Goal: Transaction & Acquisition: Download file/media

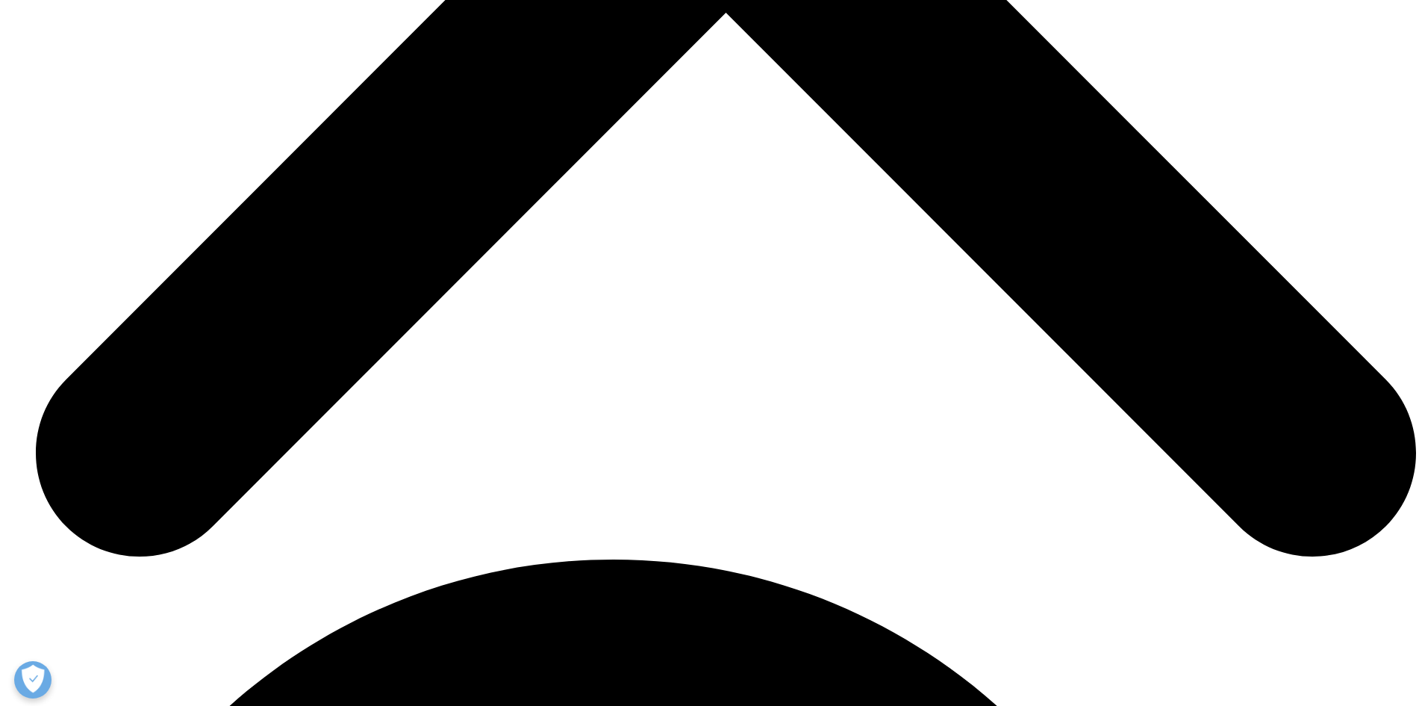
scroll to position [2949, 0]
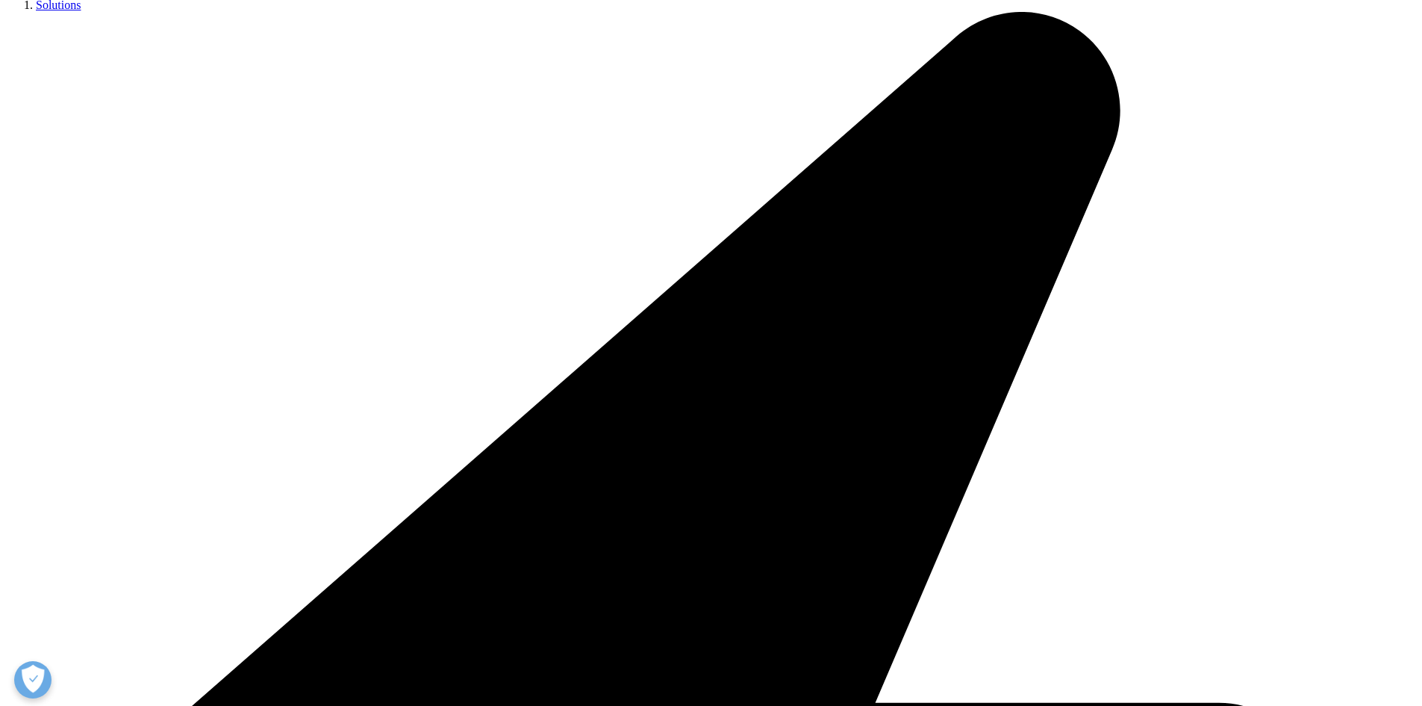
scroll to position [373, 0]
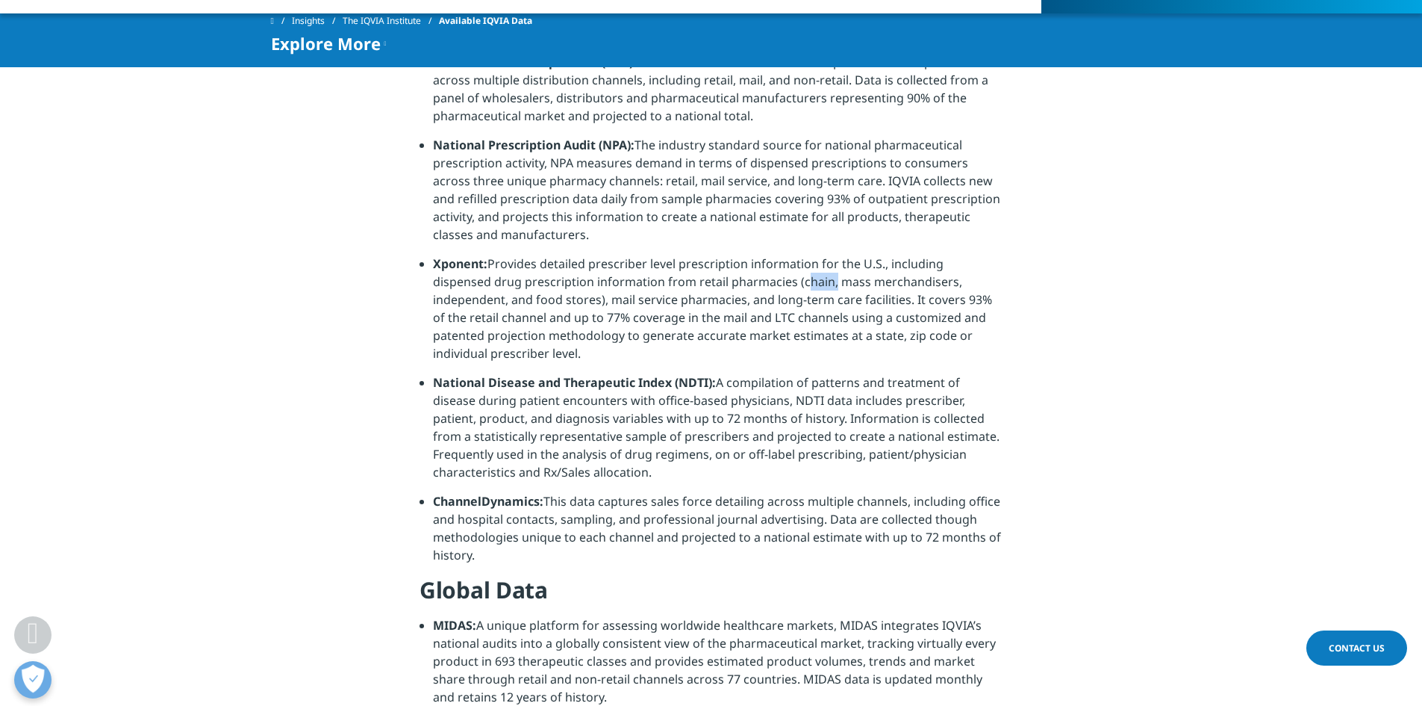
click at [762, 279] on li "Xponent: Provides detailed prescriber level prescription information for the U.…" at bounding box center [718, 314] width 570 height 119
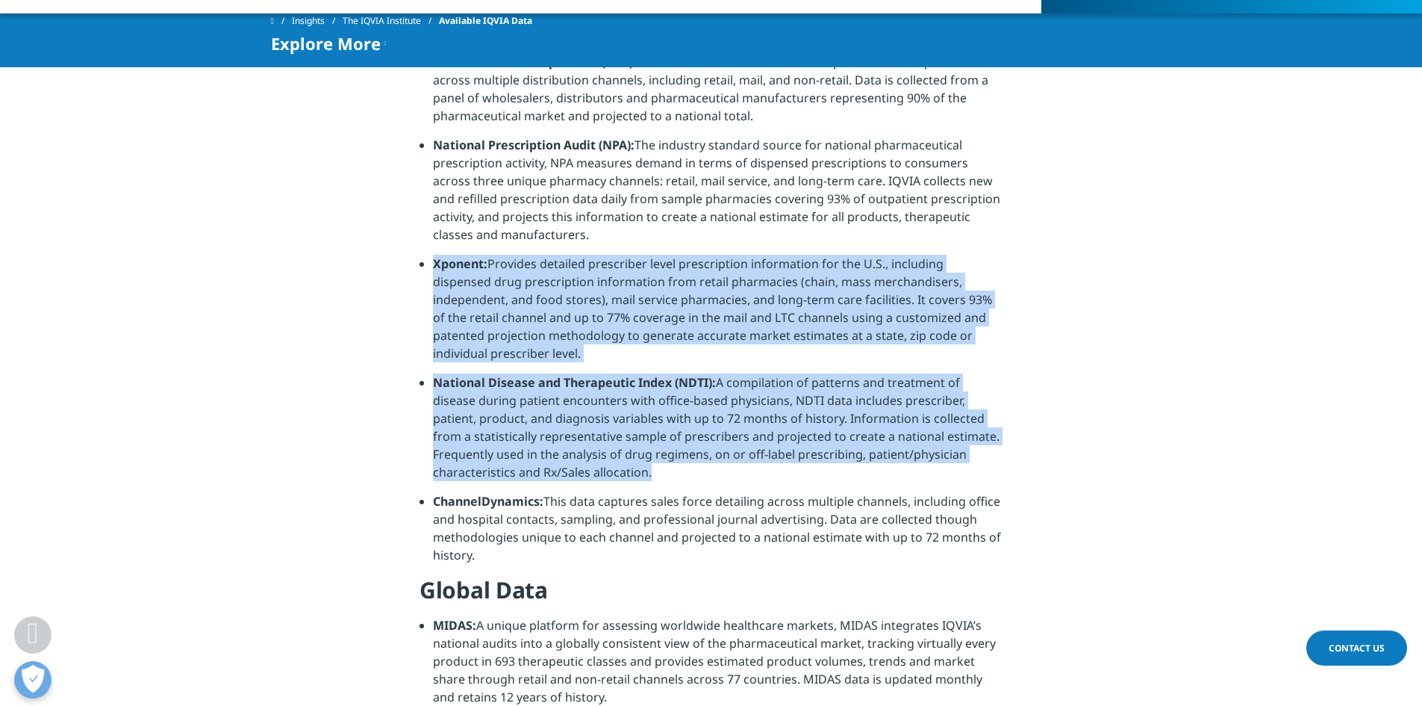
drag, startPoint x: 762, startPoint y: 279, endPoint x: 777, endPoint y: 410, distance: 131.5
click at [777, 410] on ul "National Sales Perspectives (NSP): Measures dollar and unit sales for pharmaceu…" at bounding box center [711, 314] width 583 height 522
click at [777, 410] on li "National Disease and Therapeutic Index (NDTI): A compilation of patterns and tr…" at bounding box center [718, 432] width 570 height 119
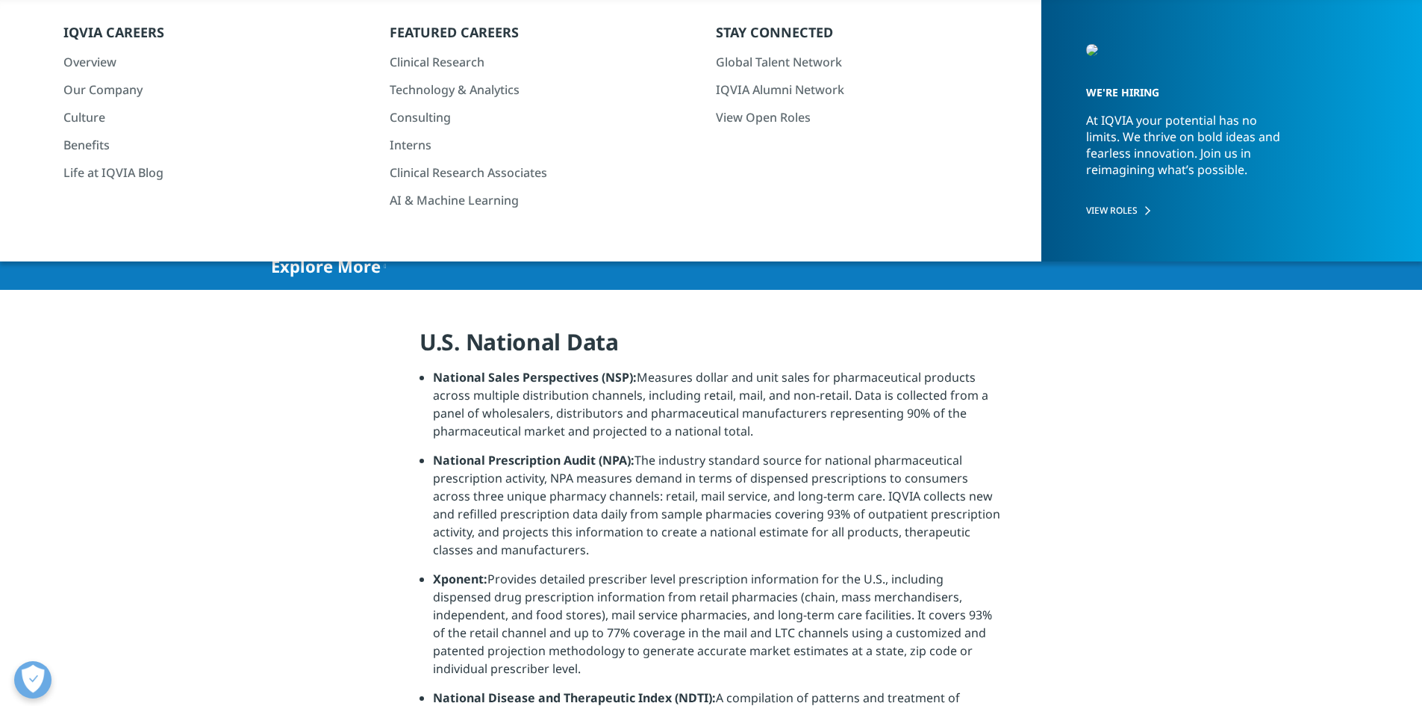
scroll to position [0, 0]
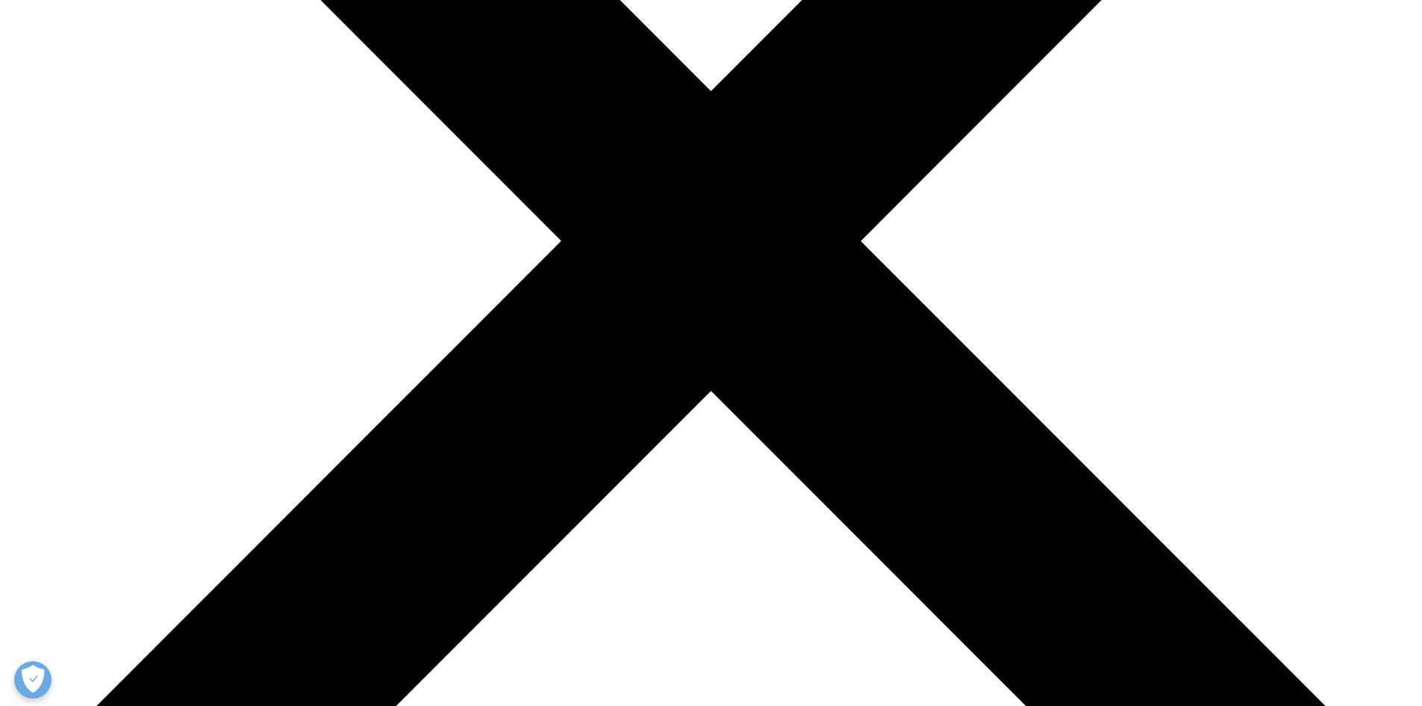
scroll to position [523, 0]
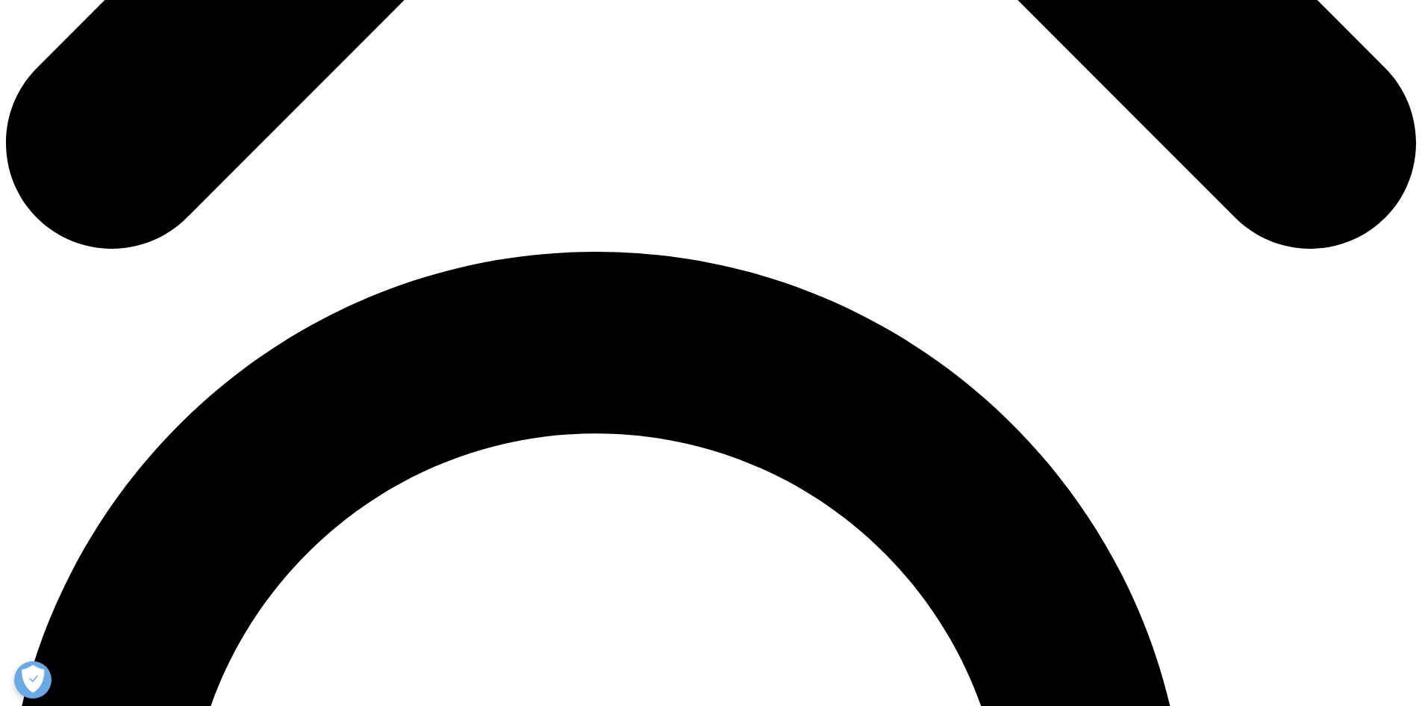
scroll to position [1195, 0]
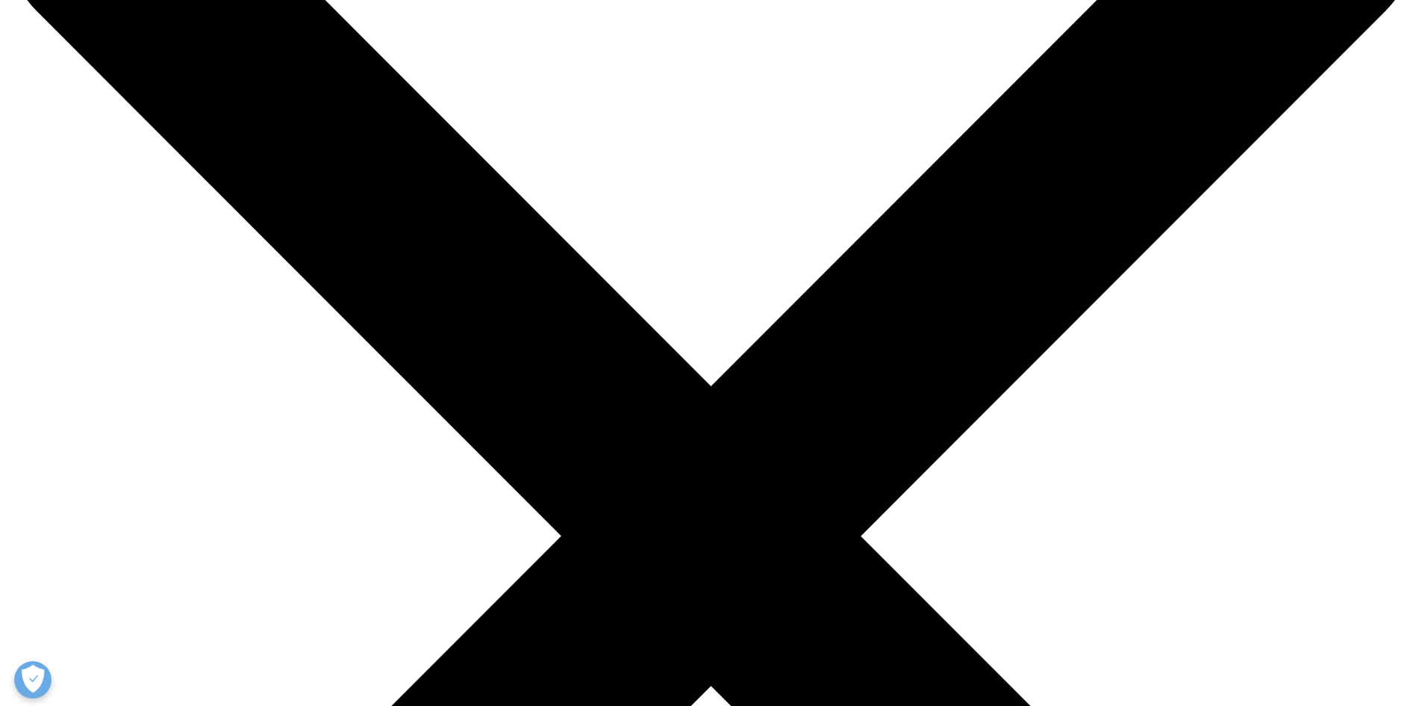
scroll to position [149, 0]
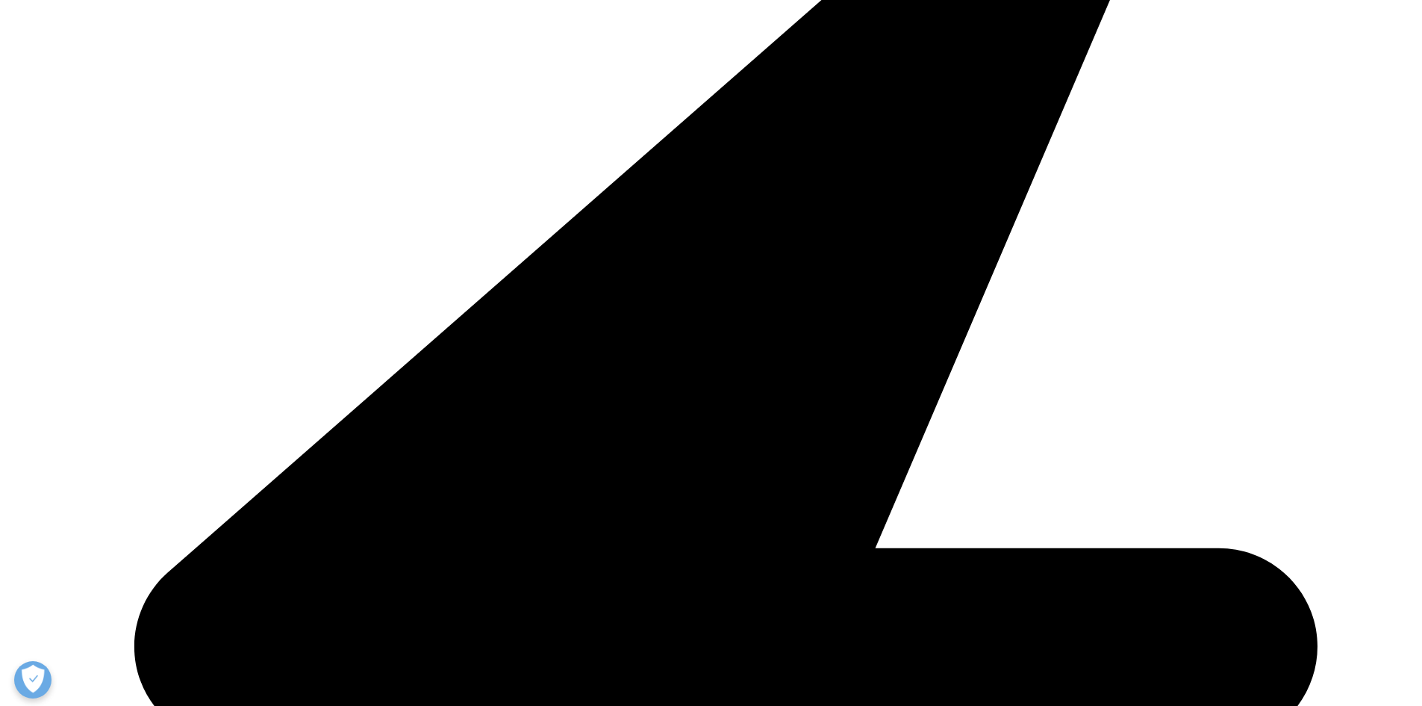
scroll to position [523, 0]
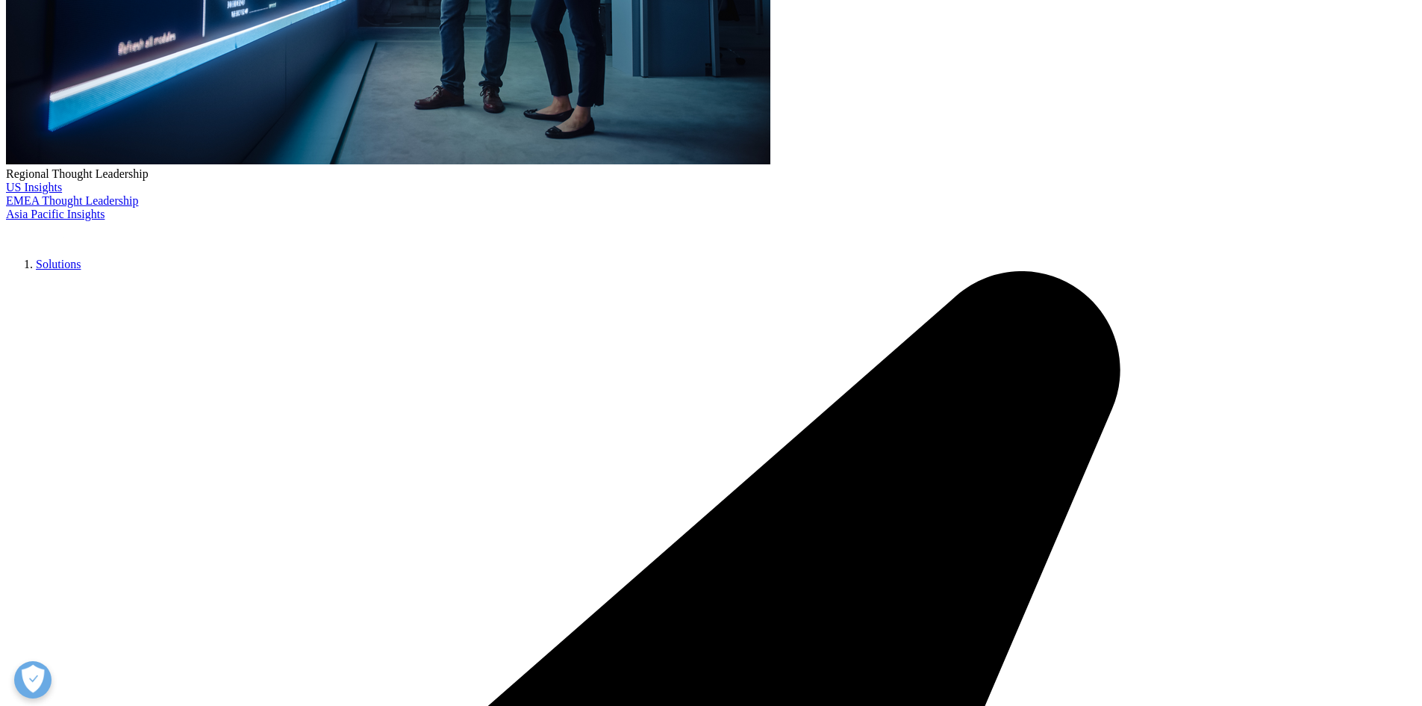
drag, startPoint x: 697, startPoint y: 287, endPoint x: 709, endPoint y: 405, distance: 117.9
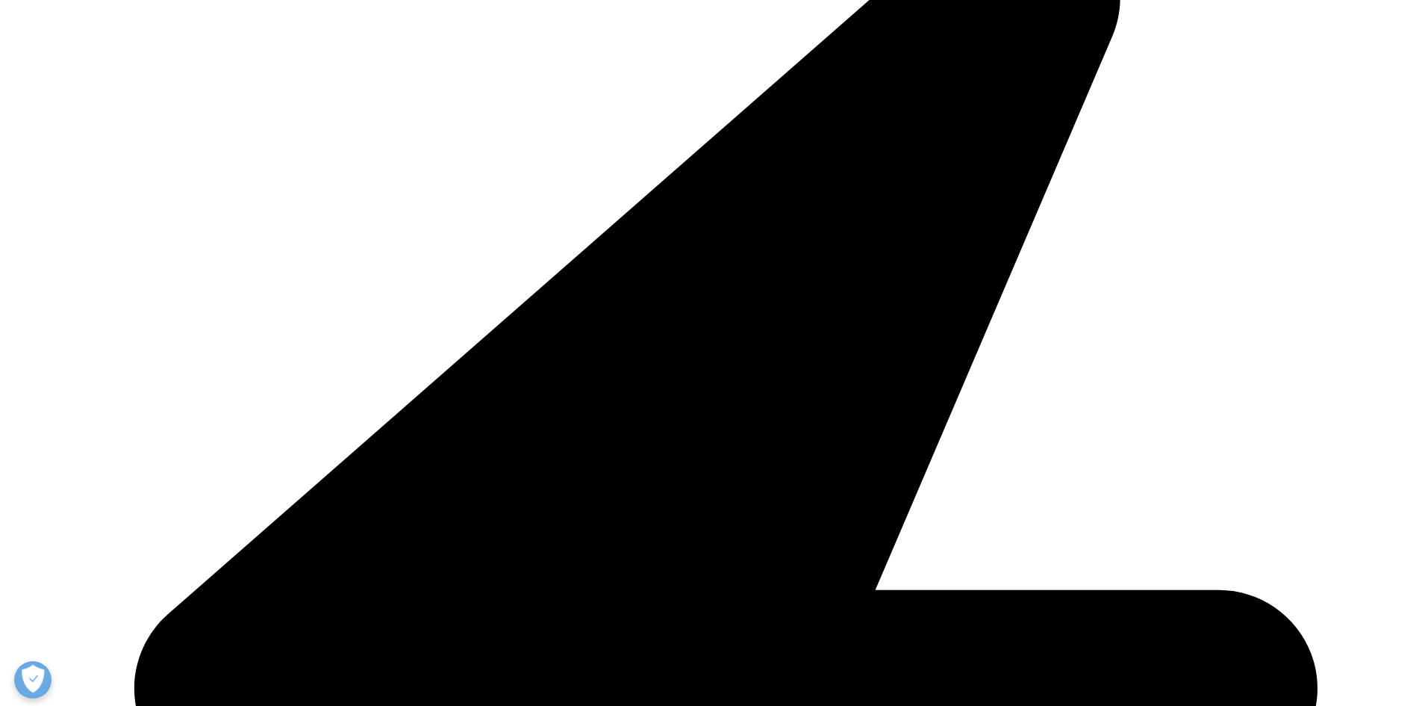
scroll to position [896, 0]
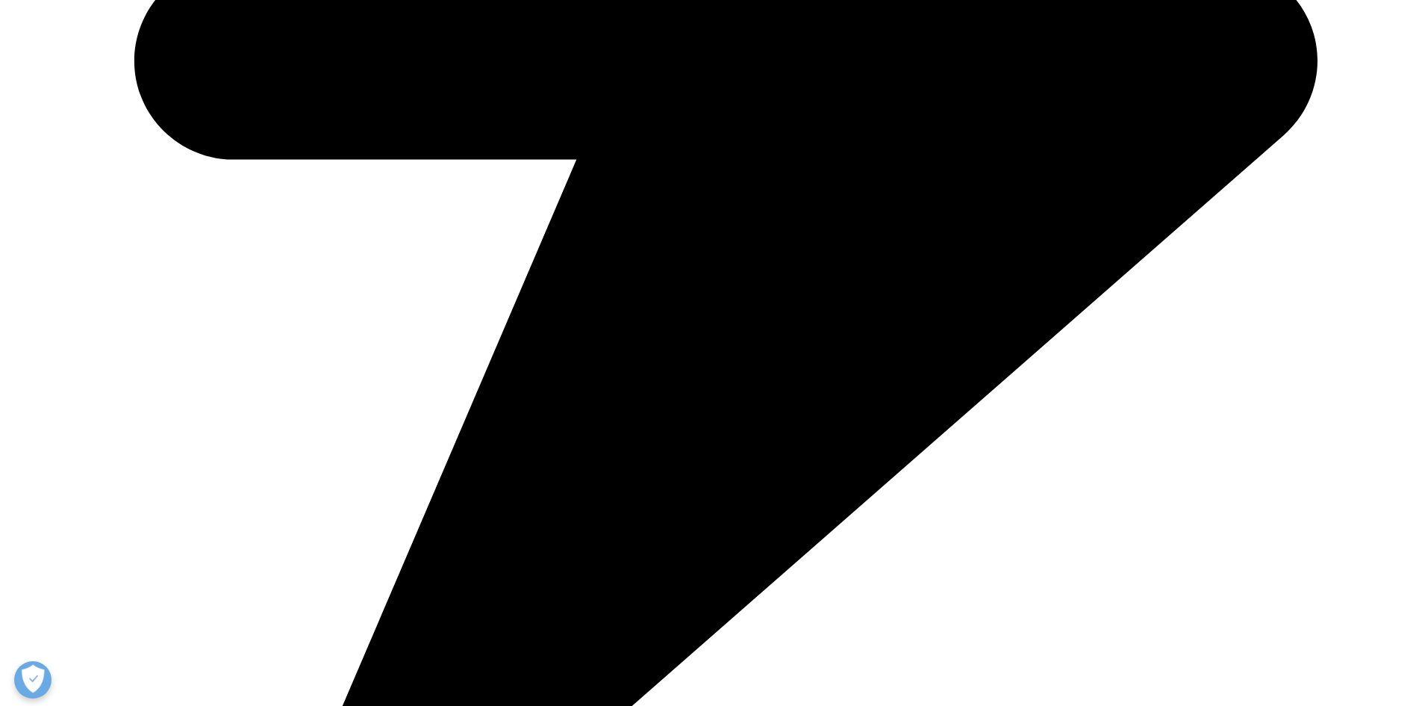
scroll to position [1568, 0]
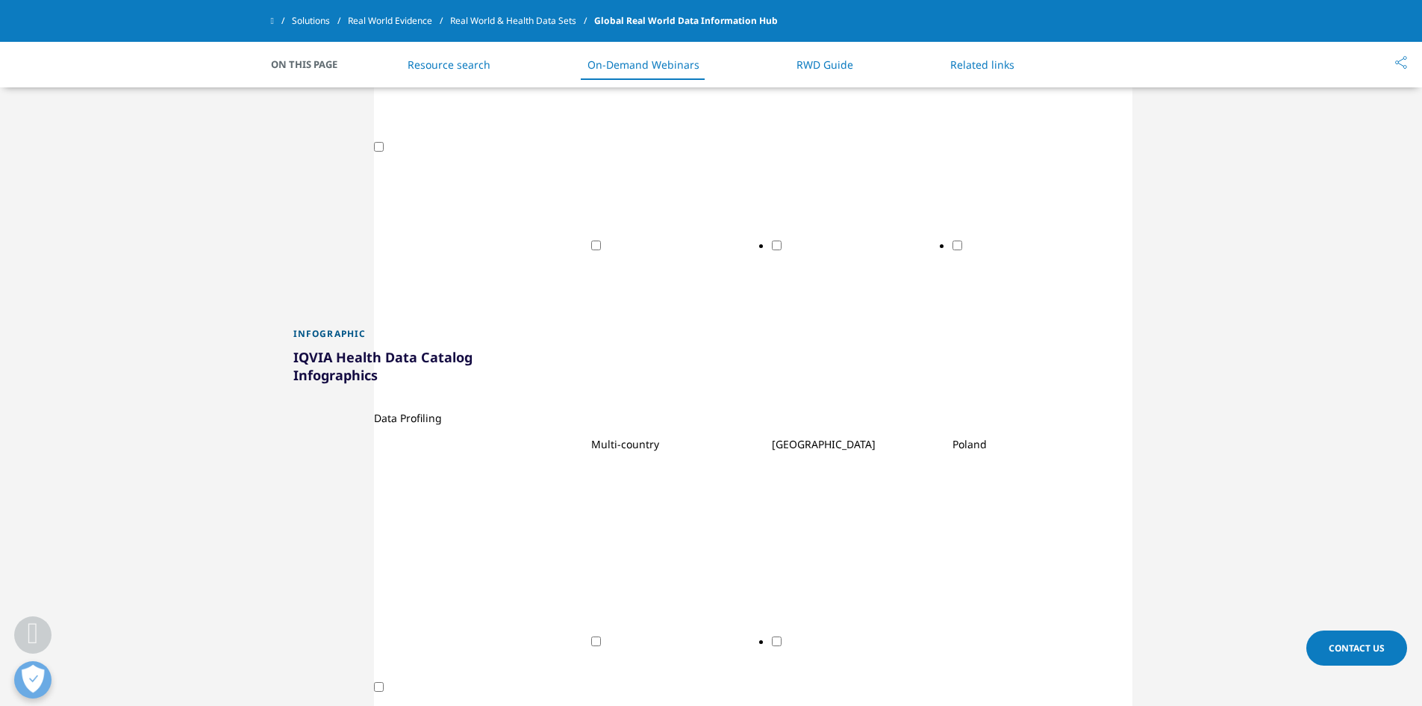
scroll to position [1941, 0]
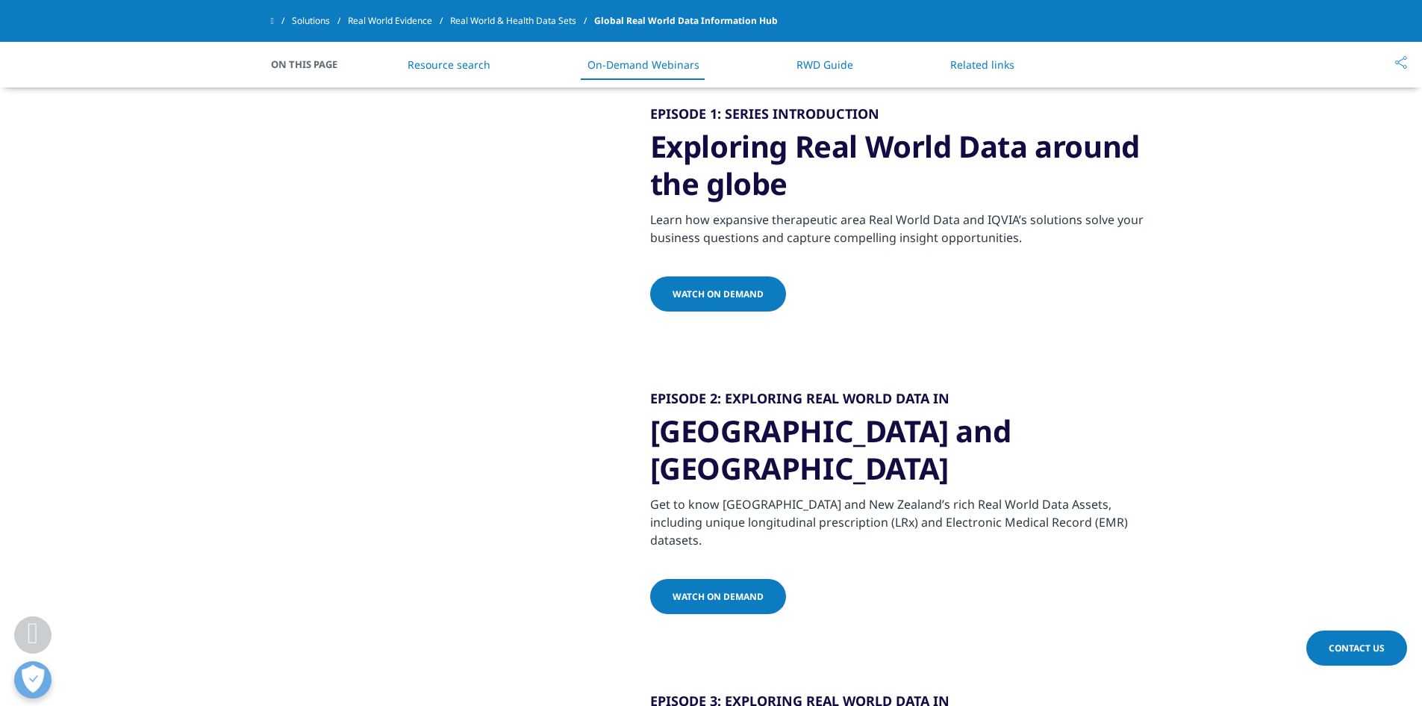
click at [712, 377] on section "EPISODE 2: EXPLORING REAL WORLD DATA IN Australia and New Zealand Get to know A…" at bounding box center [711, 503] width 1422 height 302
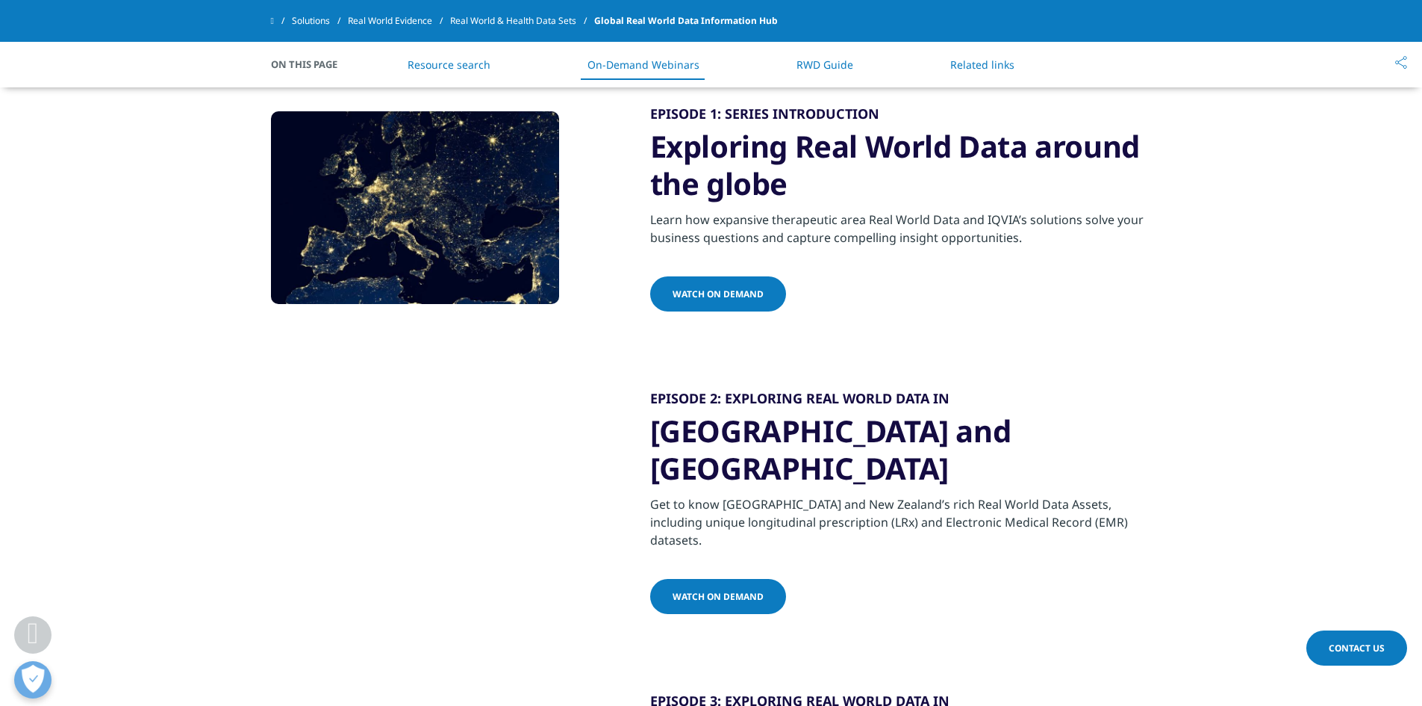
click at [271, 507] on img at bounding box center [271, 507] width 0 height 0
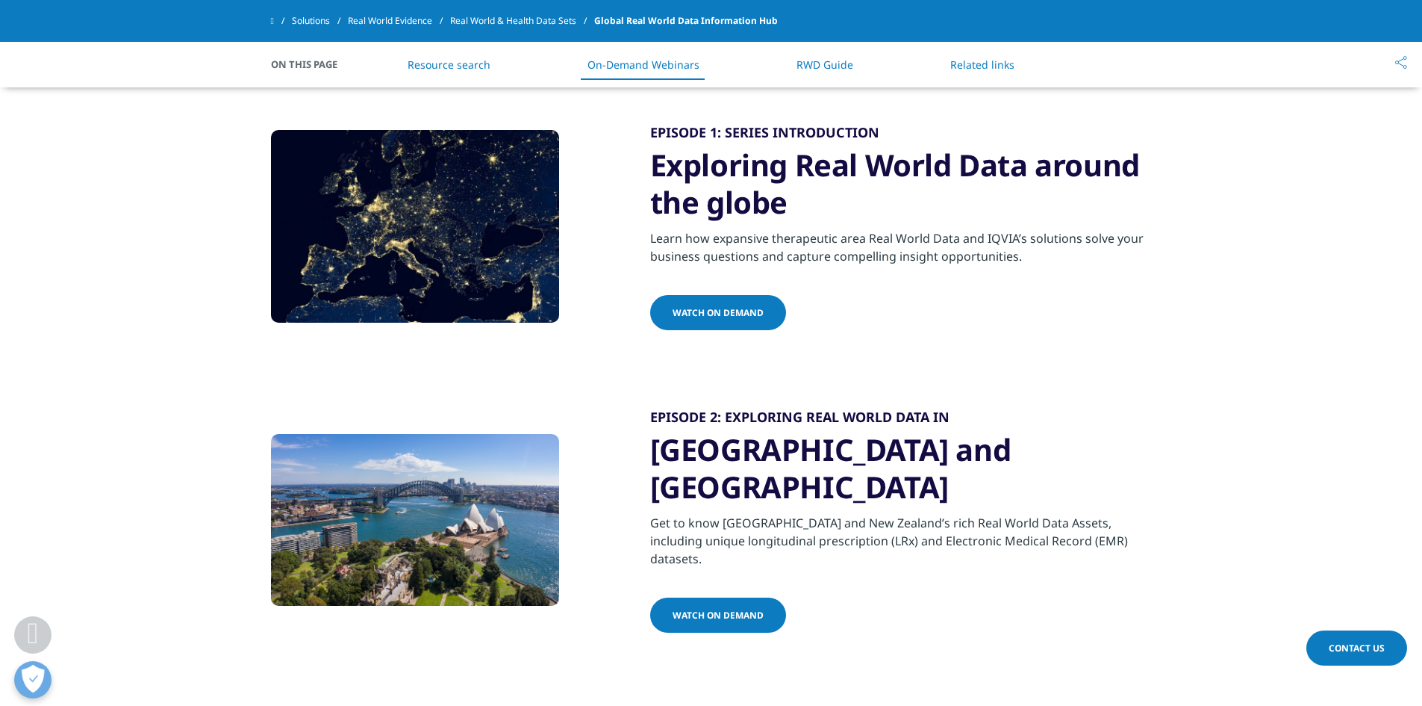
scroll to position [1867, 0]
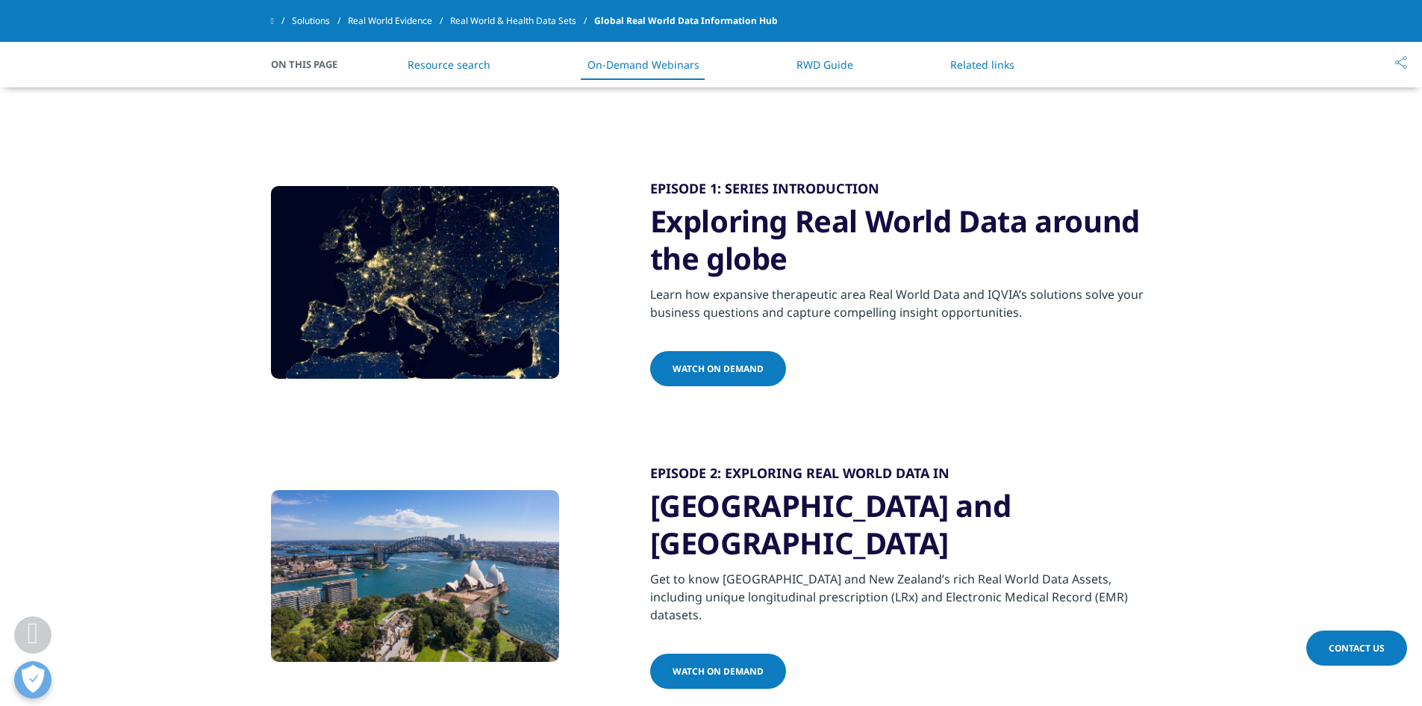
drag, startPoint x: 692, startPoint y: 582, endPoint x: 700, endPoint y: 600, distance: 18.7
click at [695, 588] on div "Get to know Australia and New Zealand’s rich Real World Data Assets, including …" at bounding box center [901, 612] width 502 height 84
click at [700, 653] on link "WATCH ON DEMAND" at bounding box center [718, 670] width 136 height 35
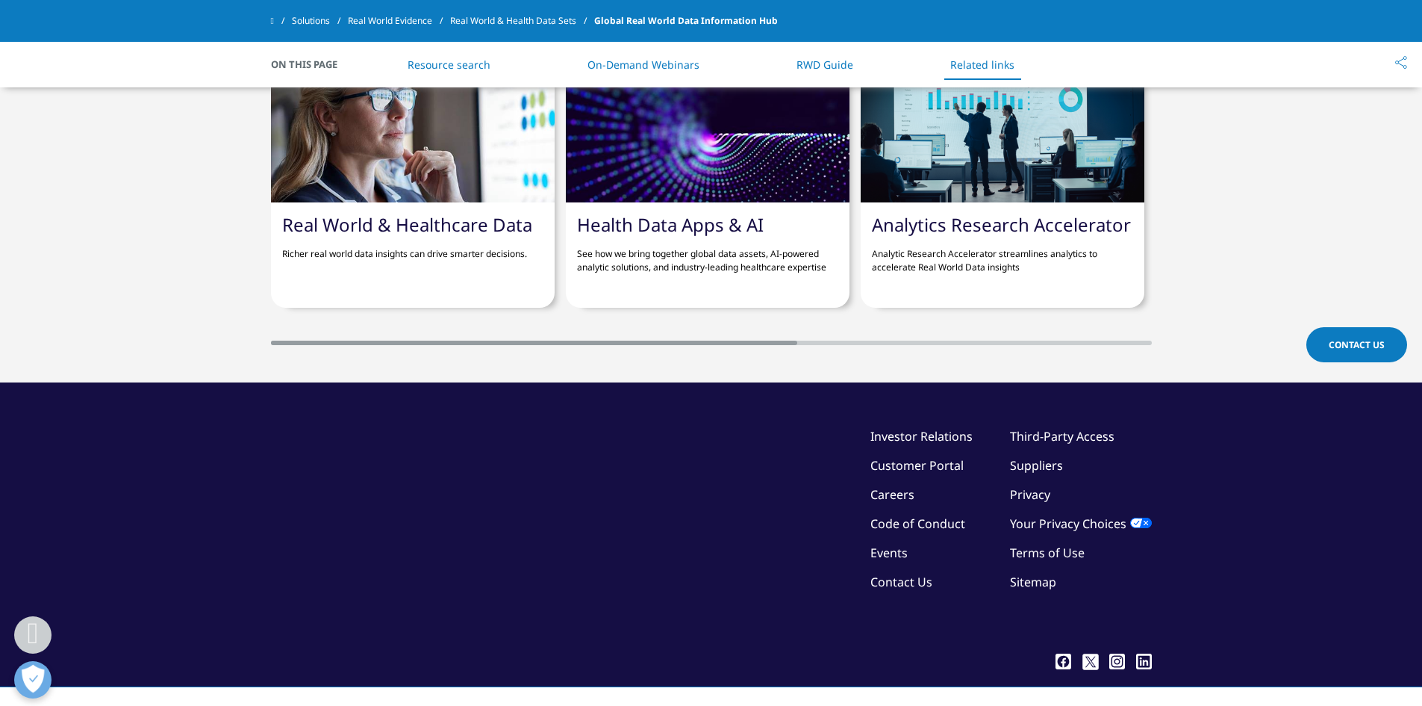
scroll to position [7302, 0]
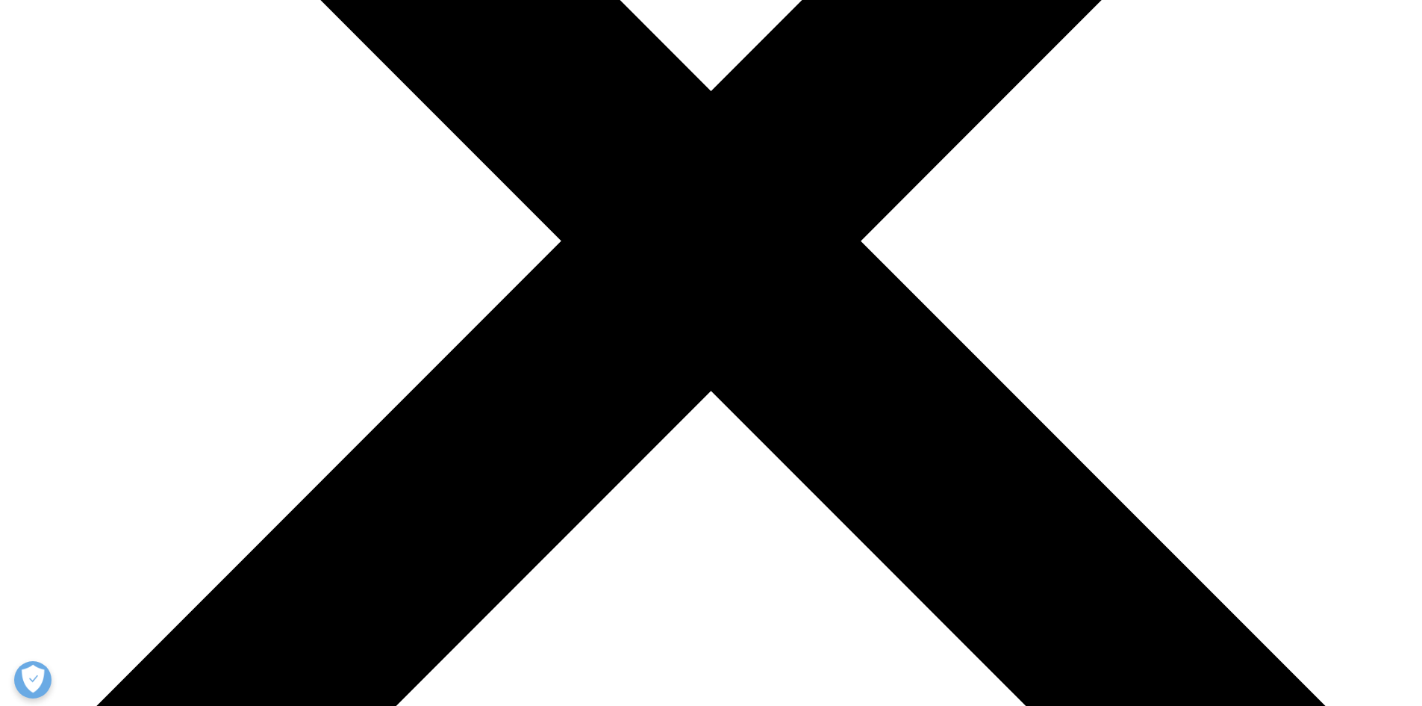
scroll to position [523, 0]
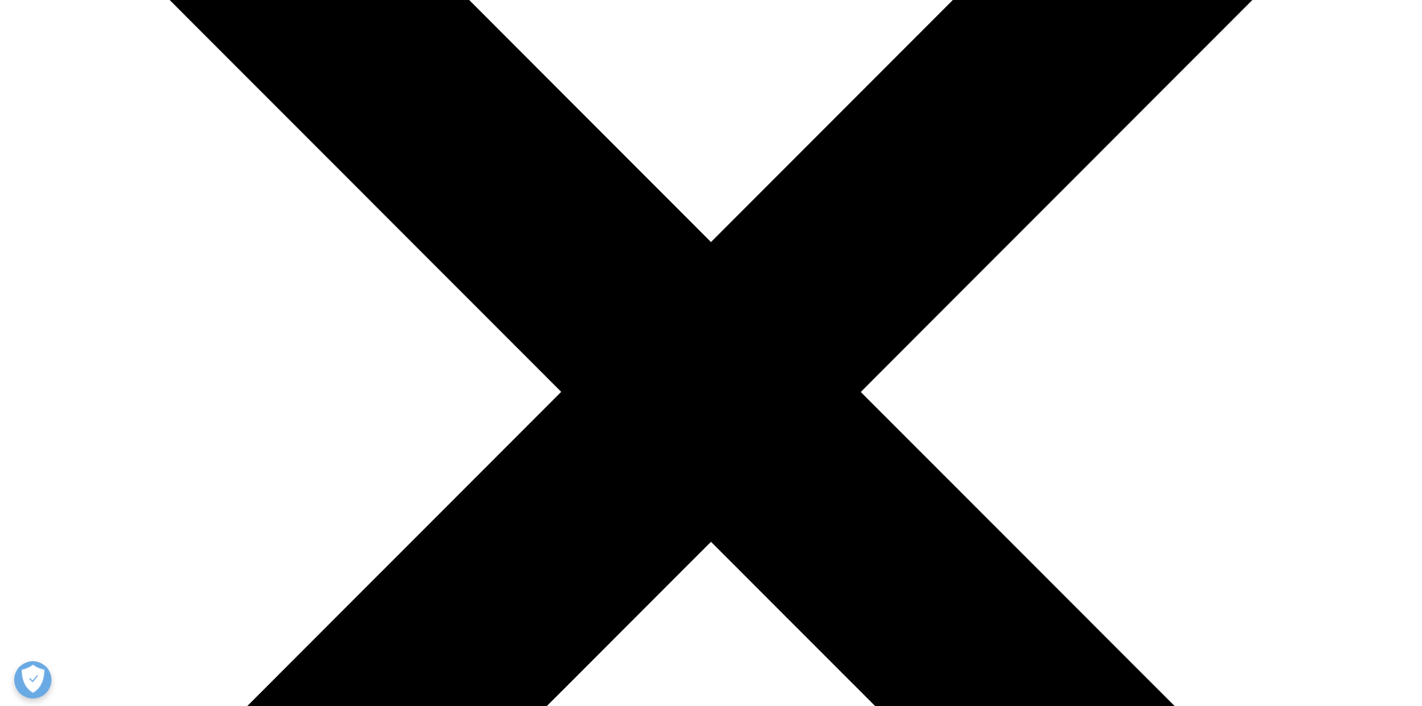
scroll to position [0, 0]
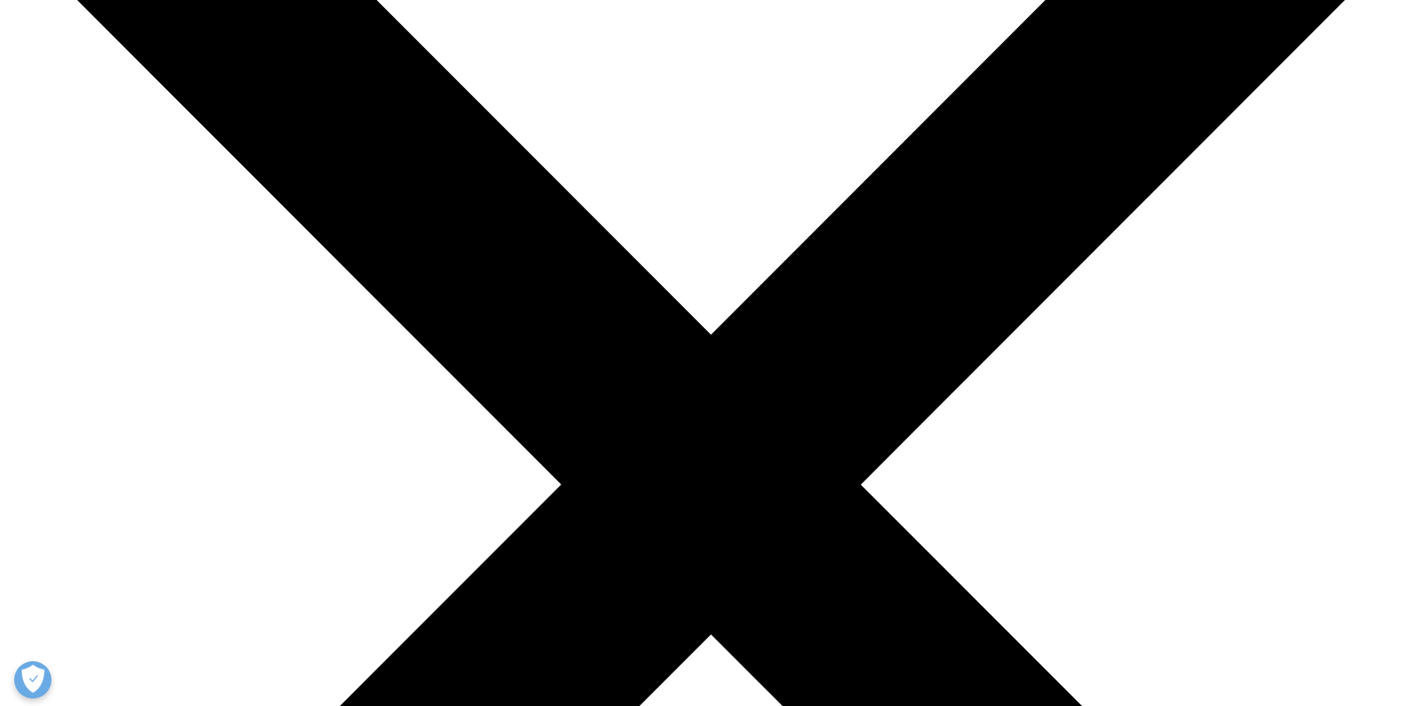
scroll to position [299, 0]
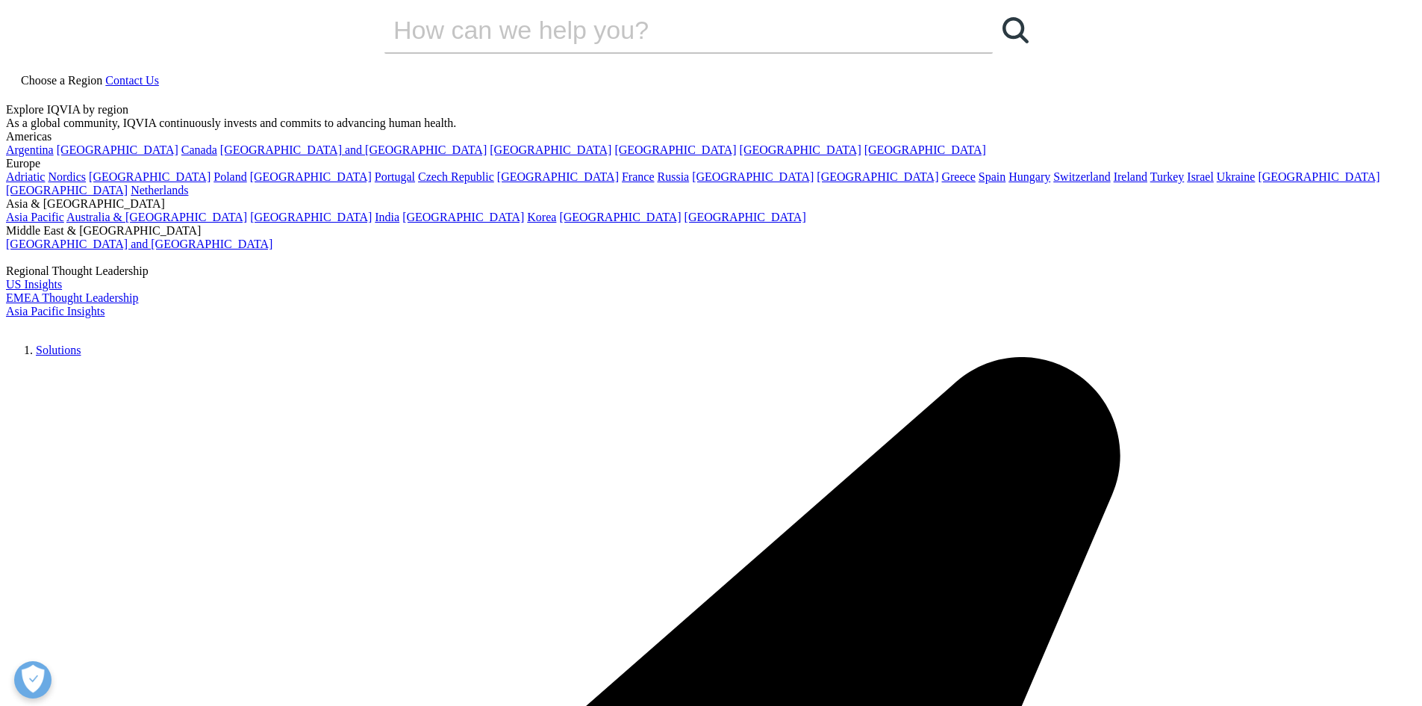
scroll to position [0, 0]
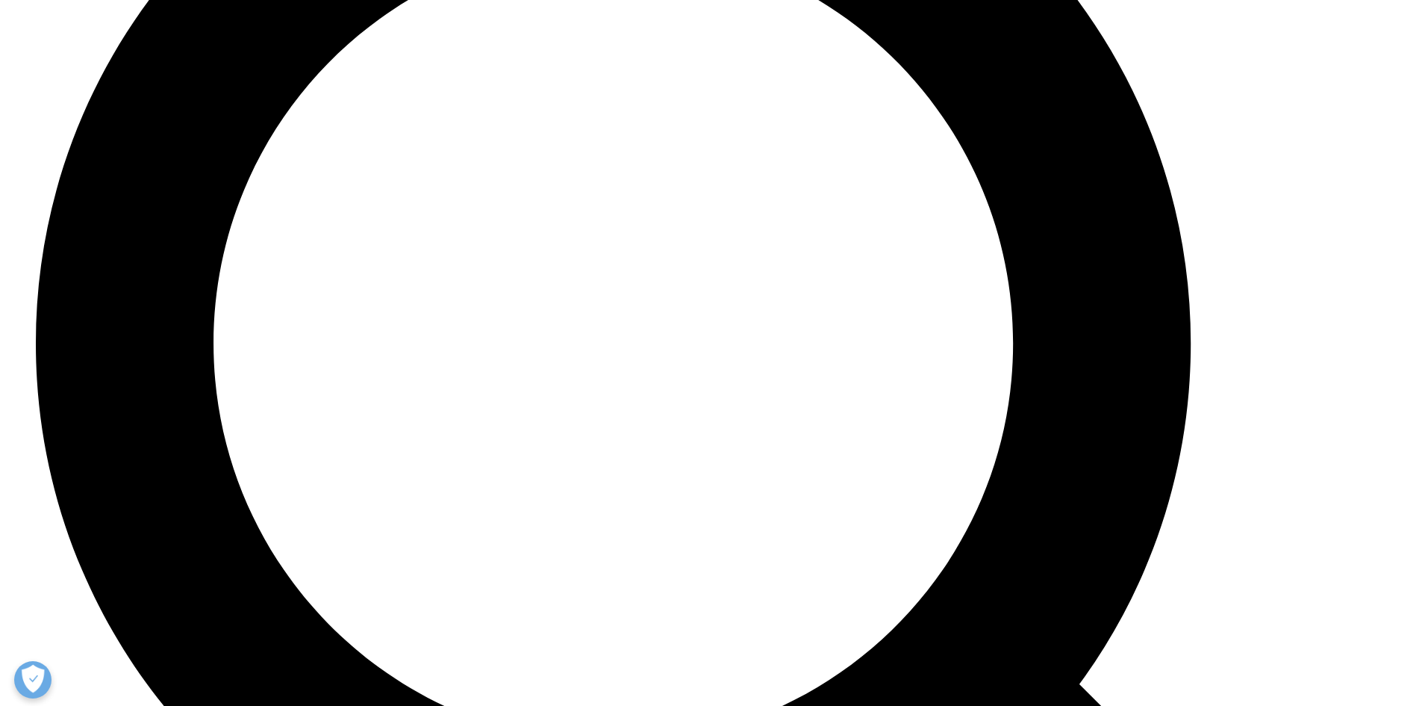
scroll to position [3471, 0]
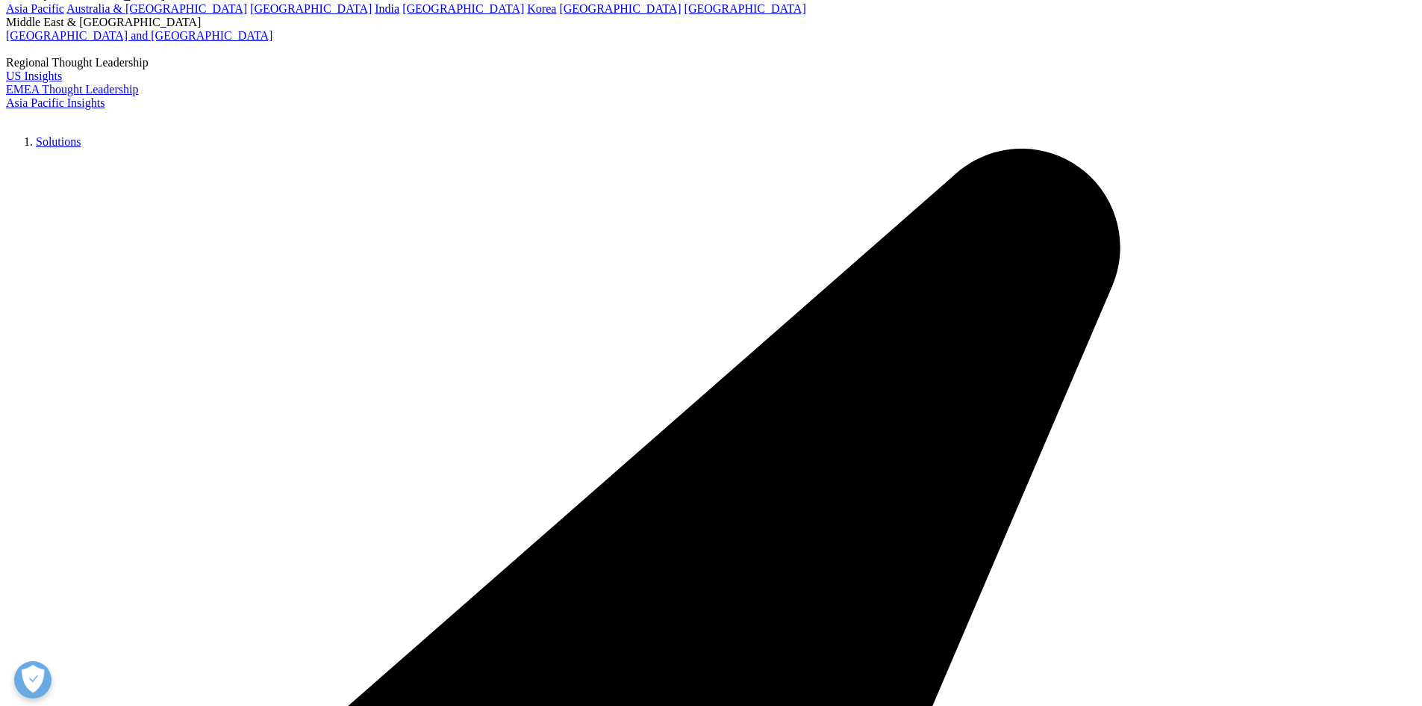
scroll to position [149, 0]
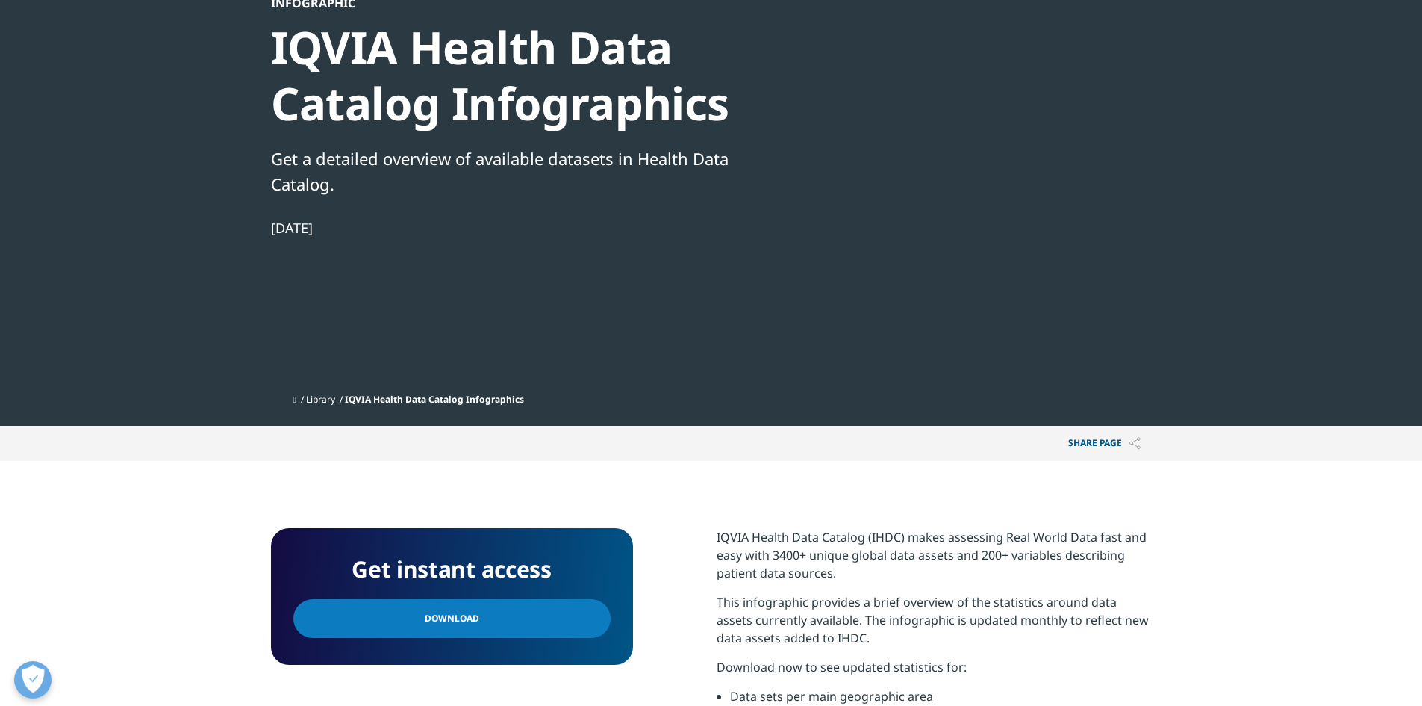
scroll to position [149, 0]
